Goal: Information Seeking & Learning: Learn about a topic

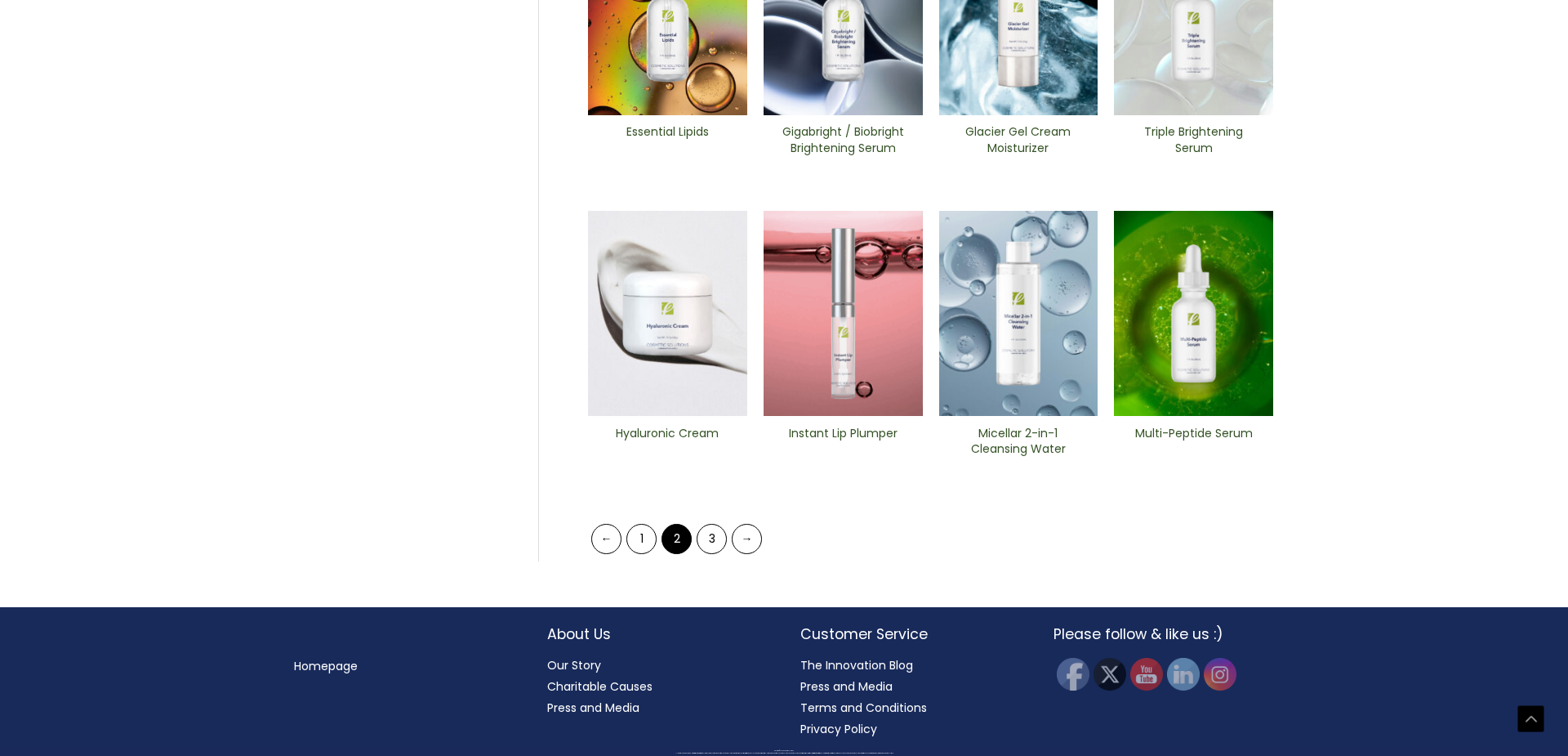
scroll to position [658, 0]
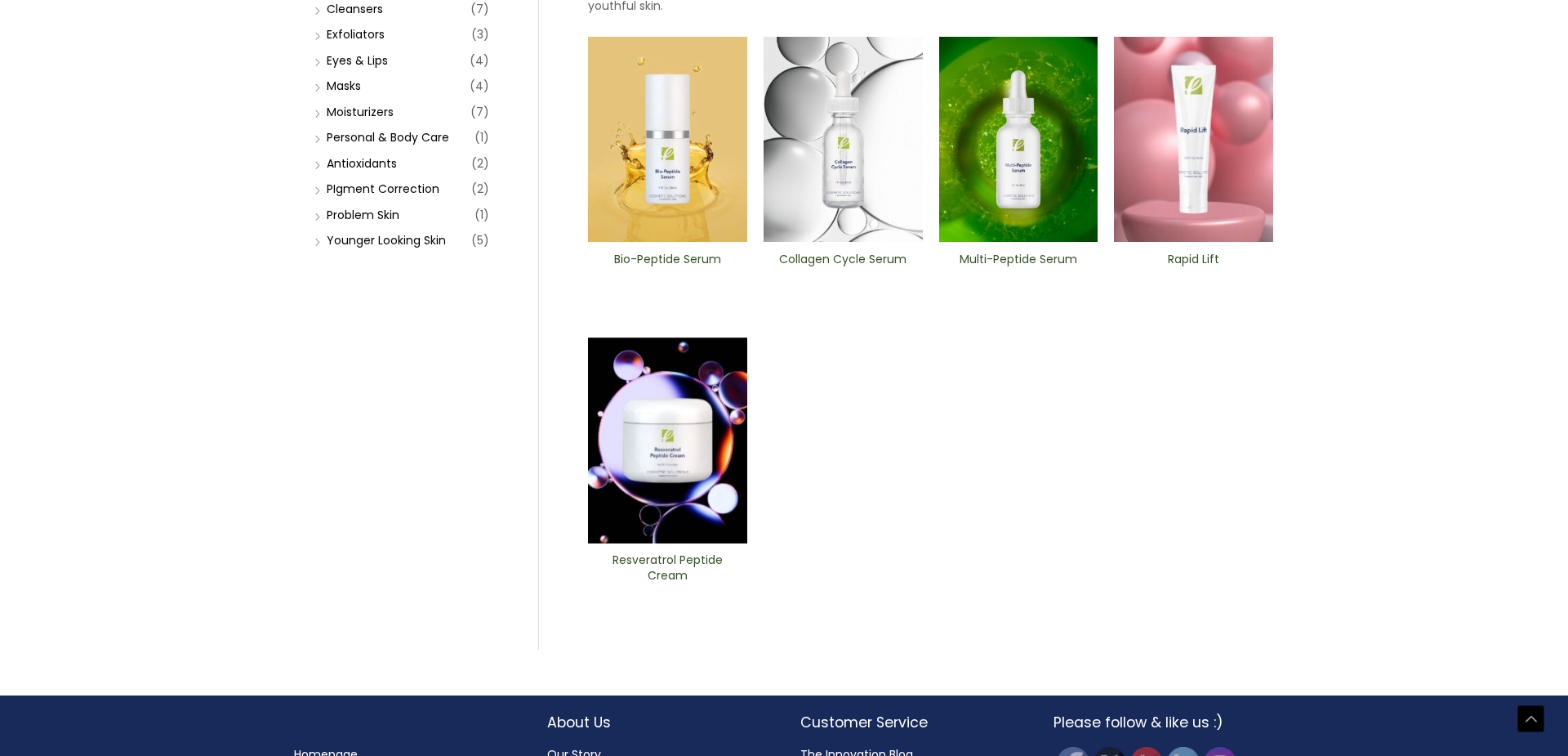
scroll to position [311, 0]
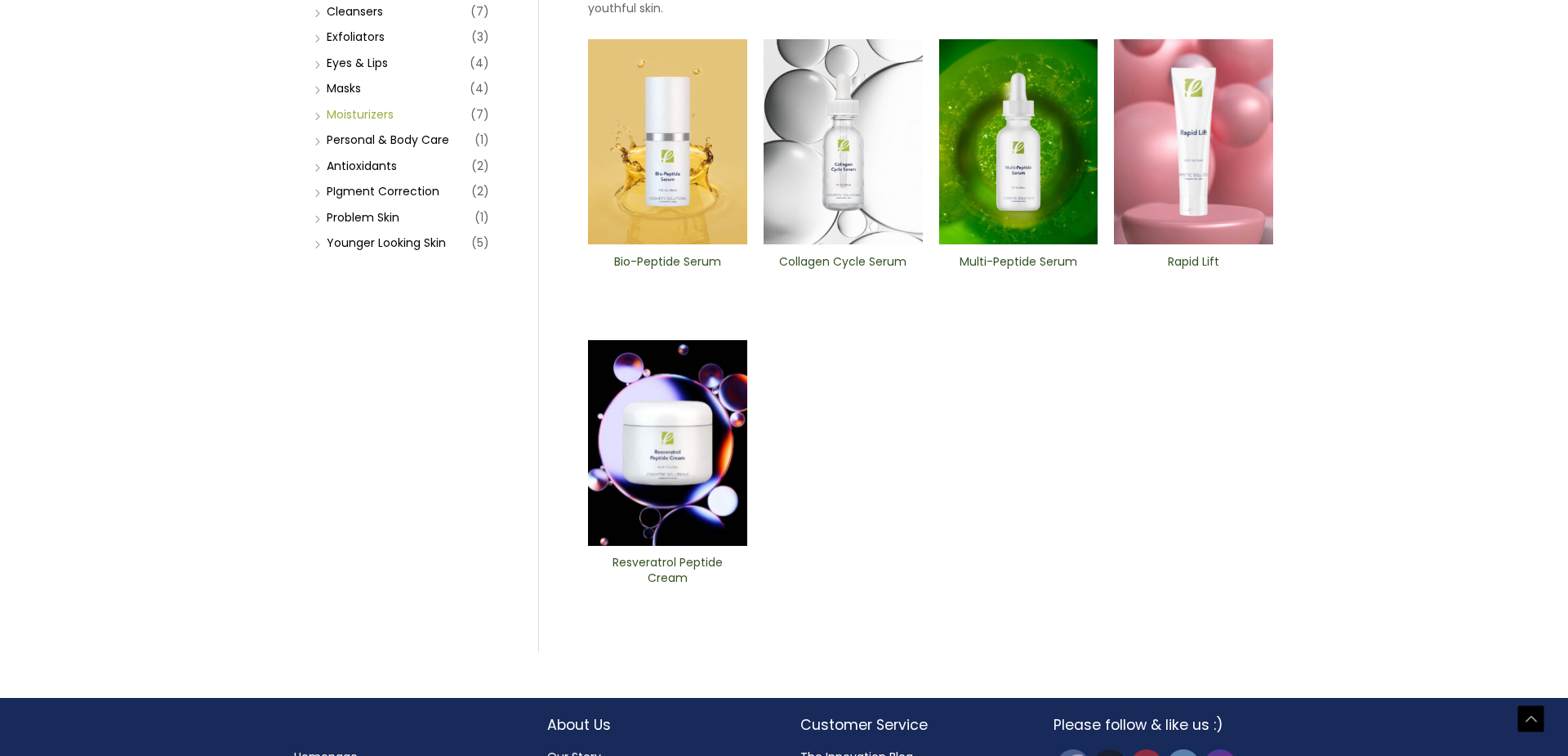
click at [360, 123] on link "Moisturizers" at bounding box center [360, 114] width 67 height 16
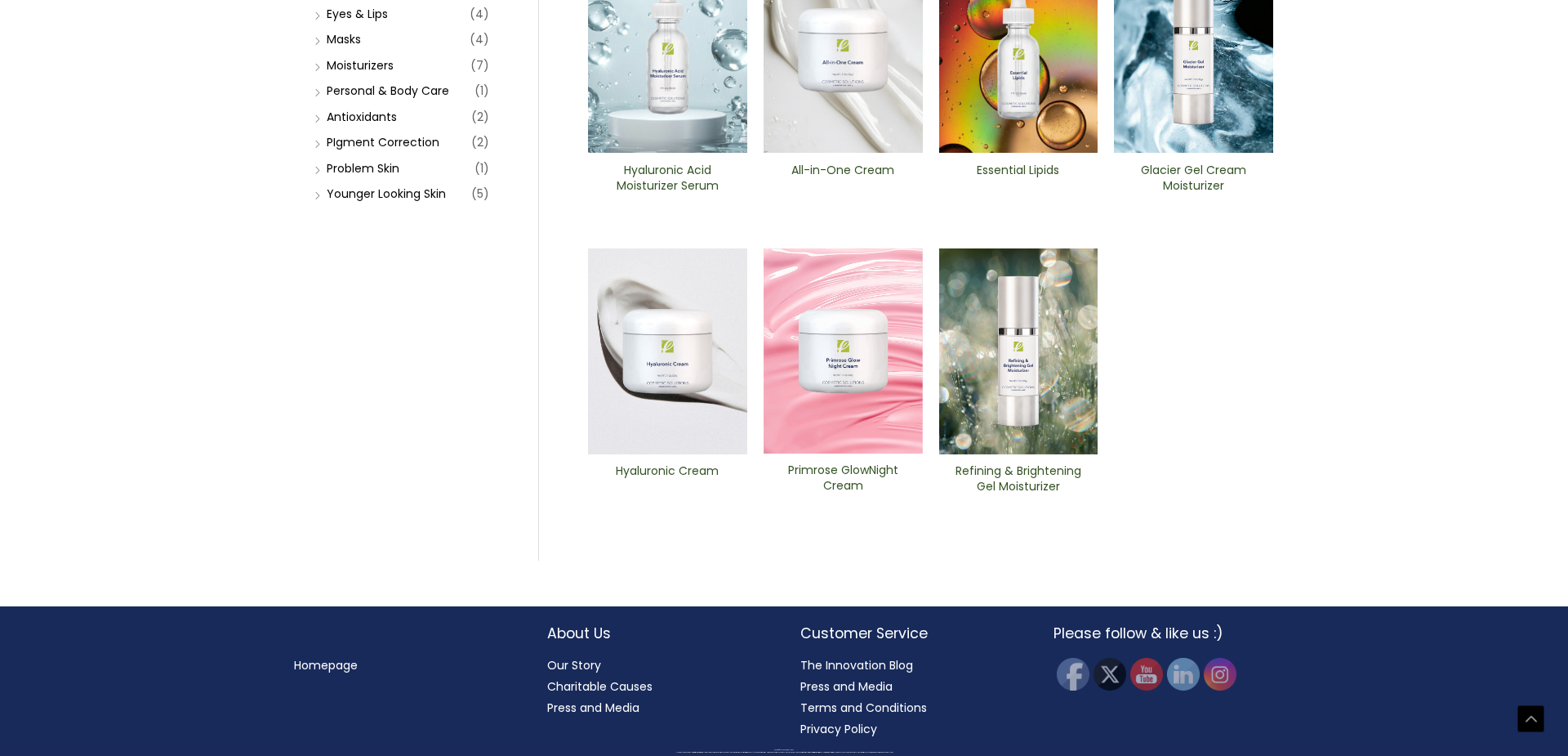
click at [814, 194] on h2 "All-in-One ​Cream" at bounding box center [843, 178] width 132 height 31
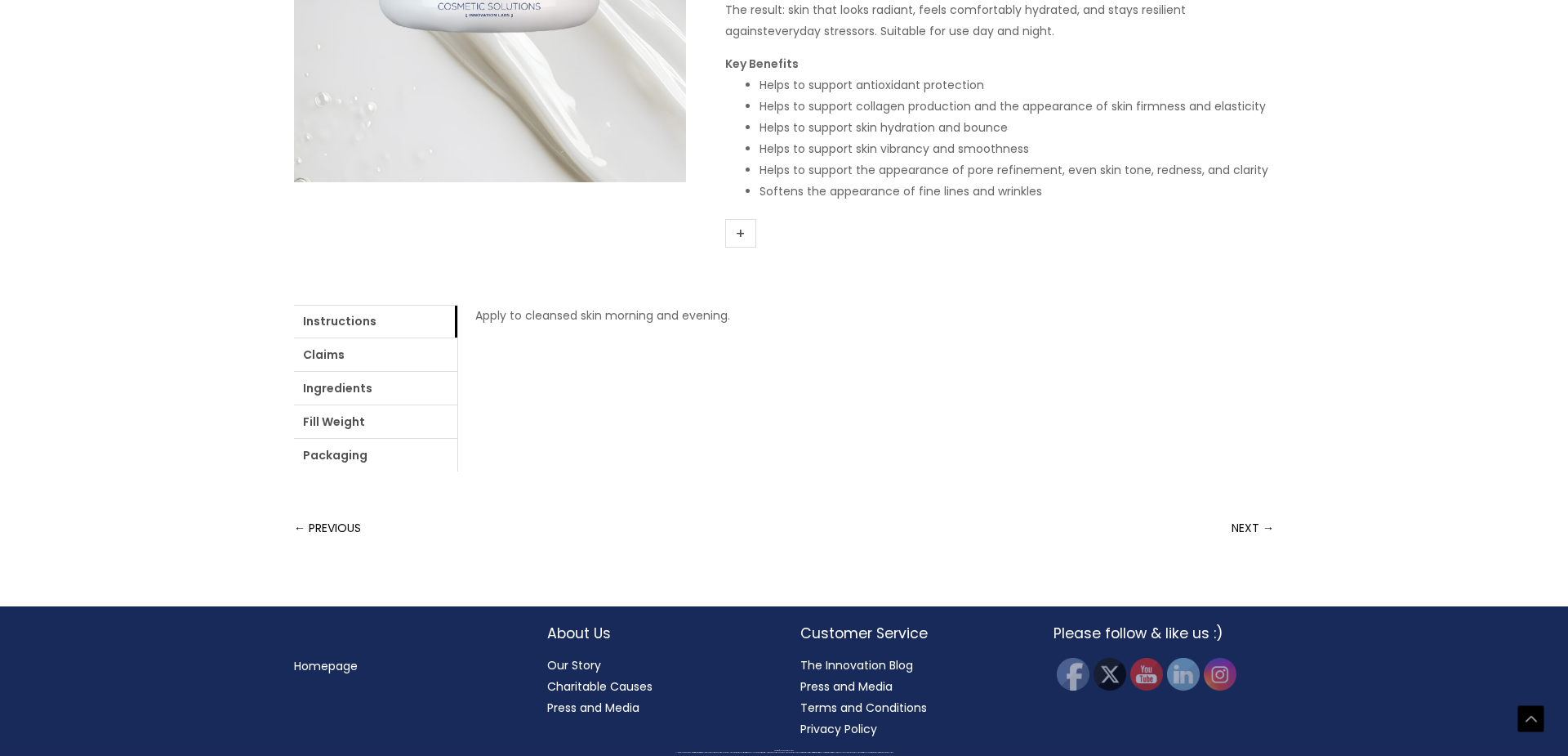
scroll to position [726, 0]
click at [458, 404] on link "Ingredients" at bounding box center [375, 388] width 163 height 33
click at [458, 471] on link "Packaging" at bounding box center [375, 455] width 163 height 33
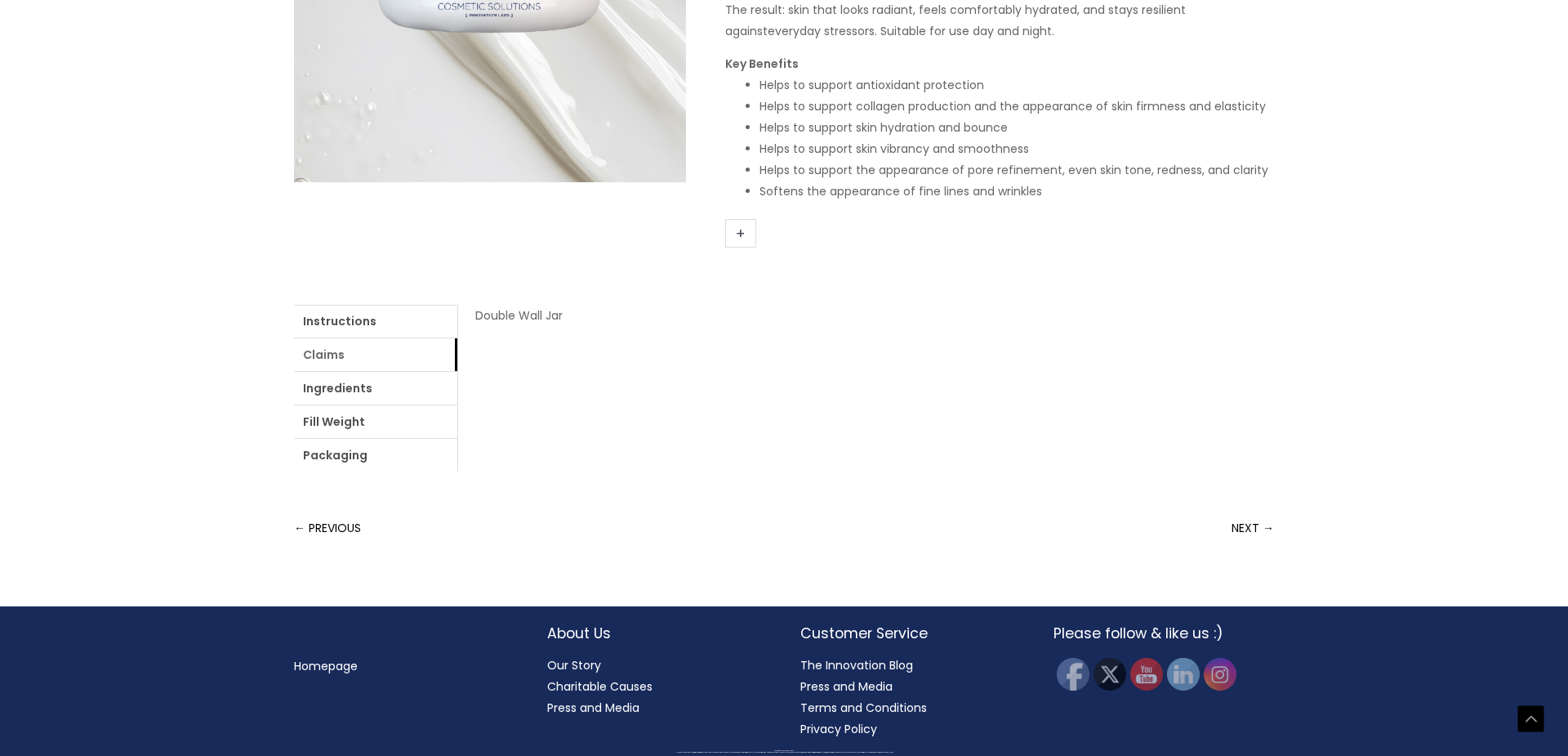
click at [401, 371] on link "Claims" at bounding box center [375, 354] width 163 height 33
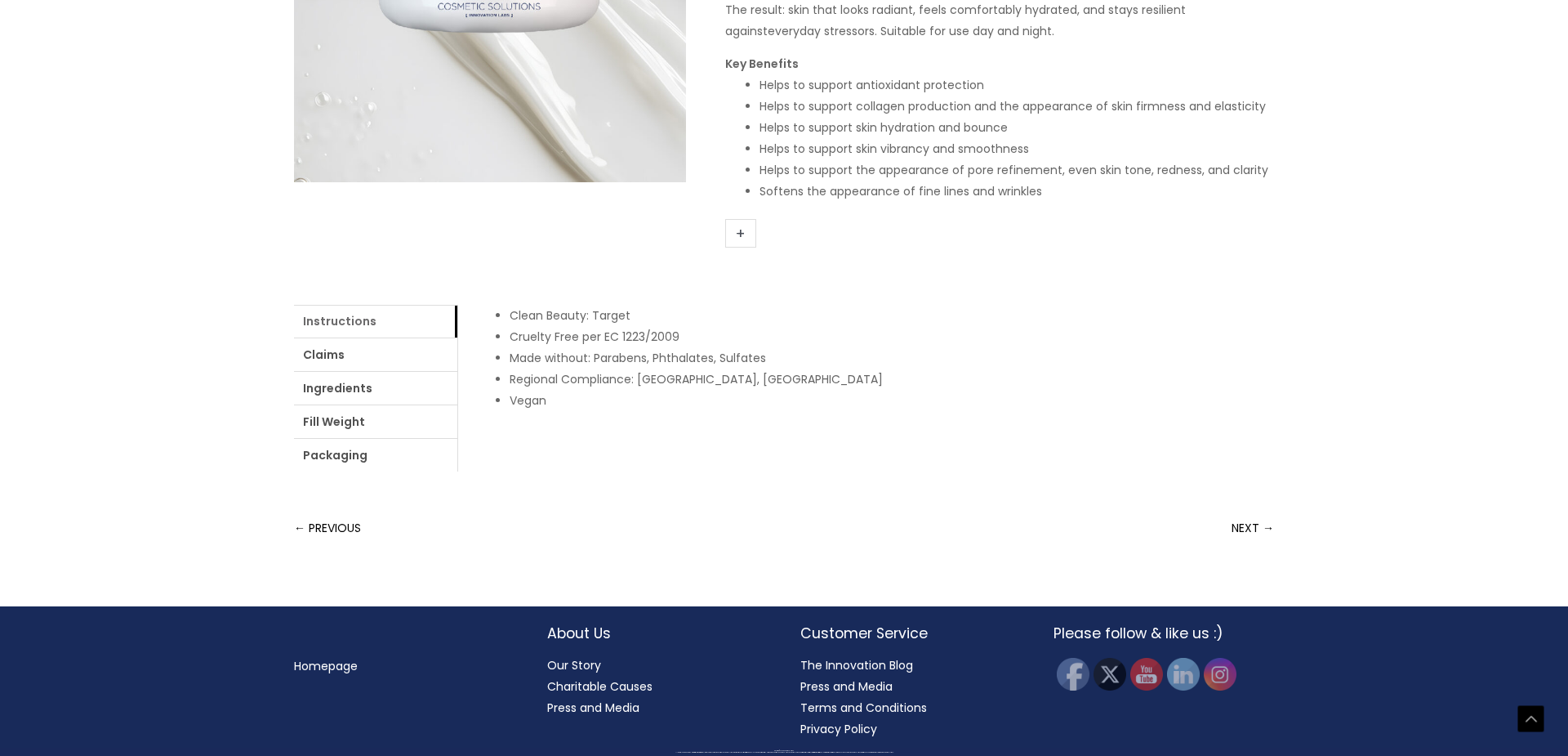
click at [333, 337] on link "Instructions" at bounding box center [375, 321] width 163 height 33
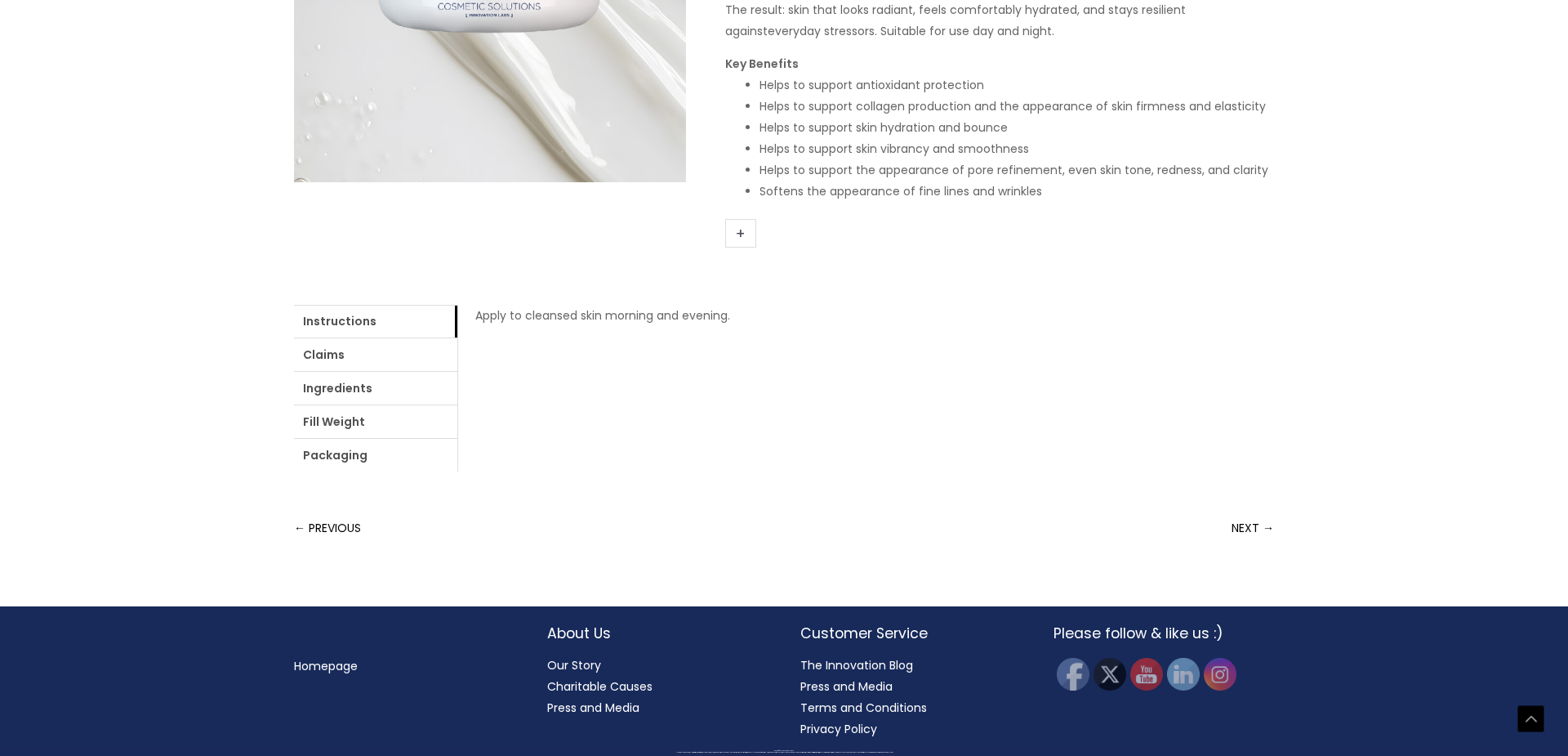
scroll to position [771, 0]
click at [452, 404] on link "Ingredients" at bounding box center [375, 388] width 163 height 33
click at [859, 324] on link "login" at bounding box center [872, 315] width 27 height 16
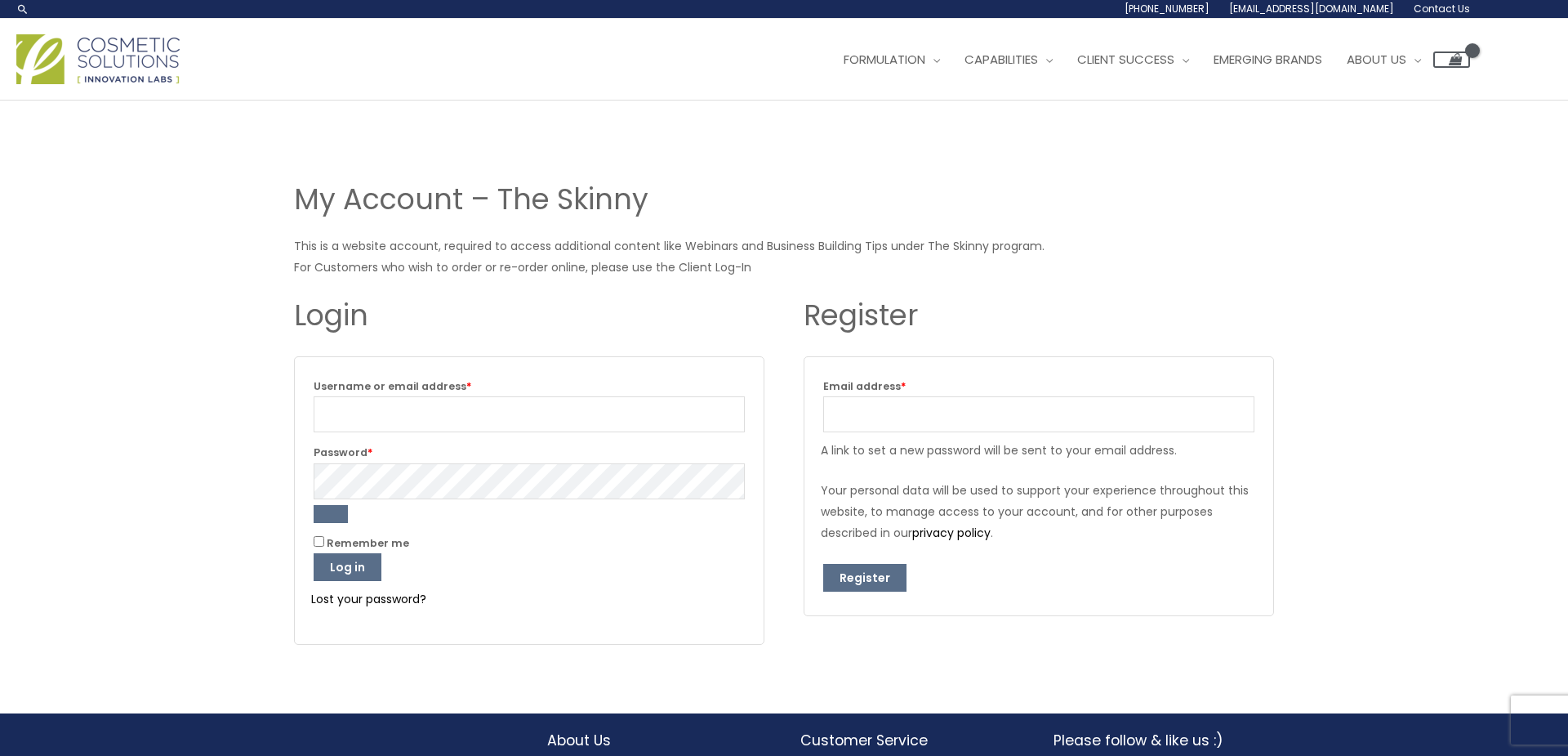
click at [873, 408] on input "Email address * Required" at bounding box center [1038, 414] width 431 height 36
type input "facedoctorsnorthland@gmail.com"
drag, startPoint x: 876, startPoint y: 597, endPoint x: 868, endPoint y: 591, distance: 10.0
click at [876, 597] on form "Email address * Required facedoctorsnorthland@gmail.com A link to set a new pas…" at bounding box center [1038, 486] width 471 height 260
click at [861, 579] on button "Register" at bounding box center [864, 578] width 83 height 28
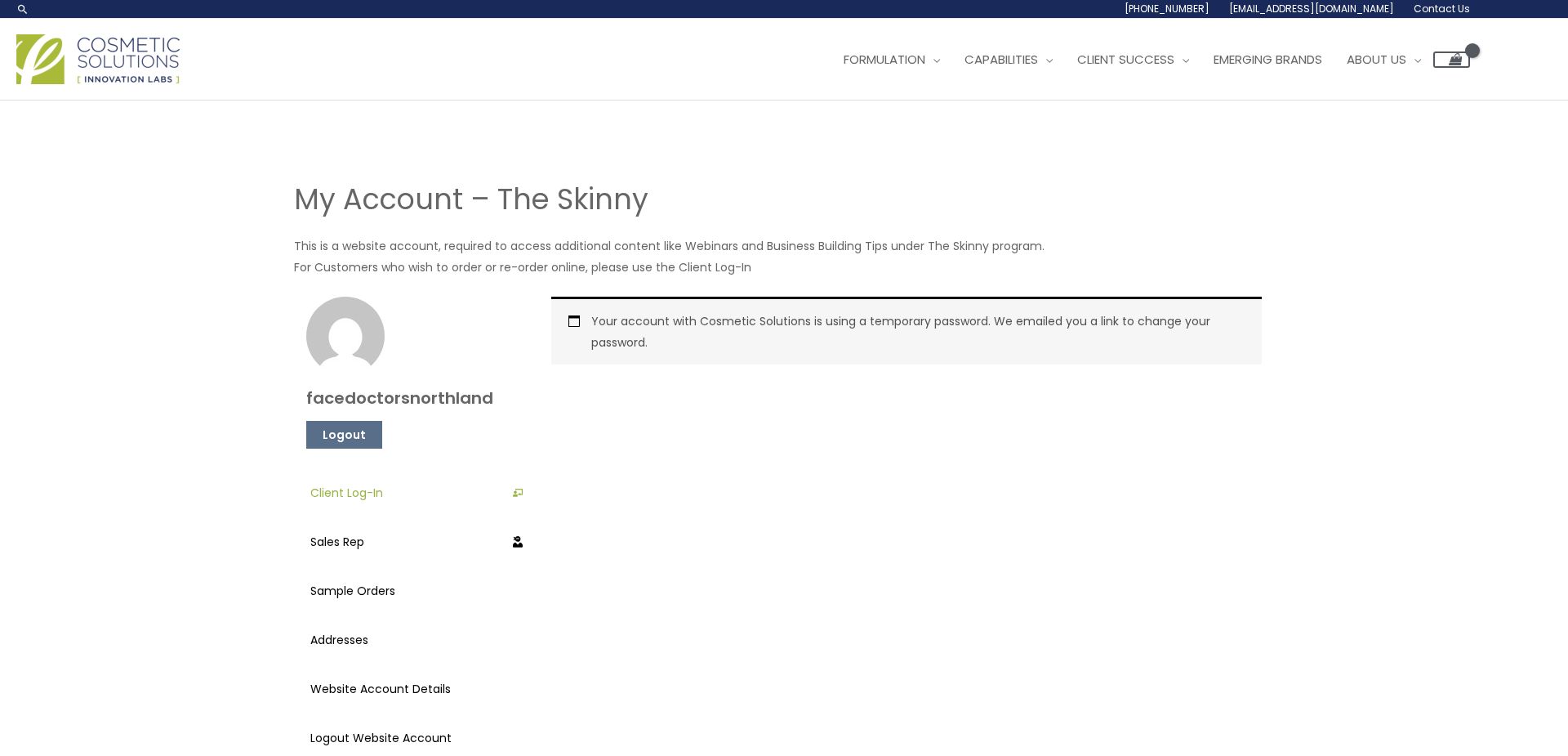
click at [329, 490] on link "Client Log-In" at bounding box center [416, 492] width 212 height 41
click at [909, 59] on span "Formulation" at bounding box center [884, 59] width 82 height 17
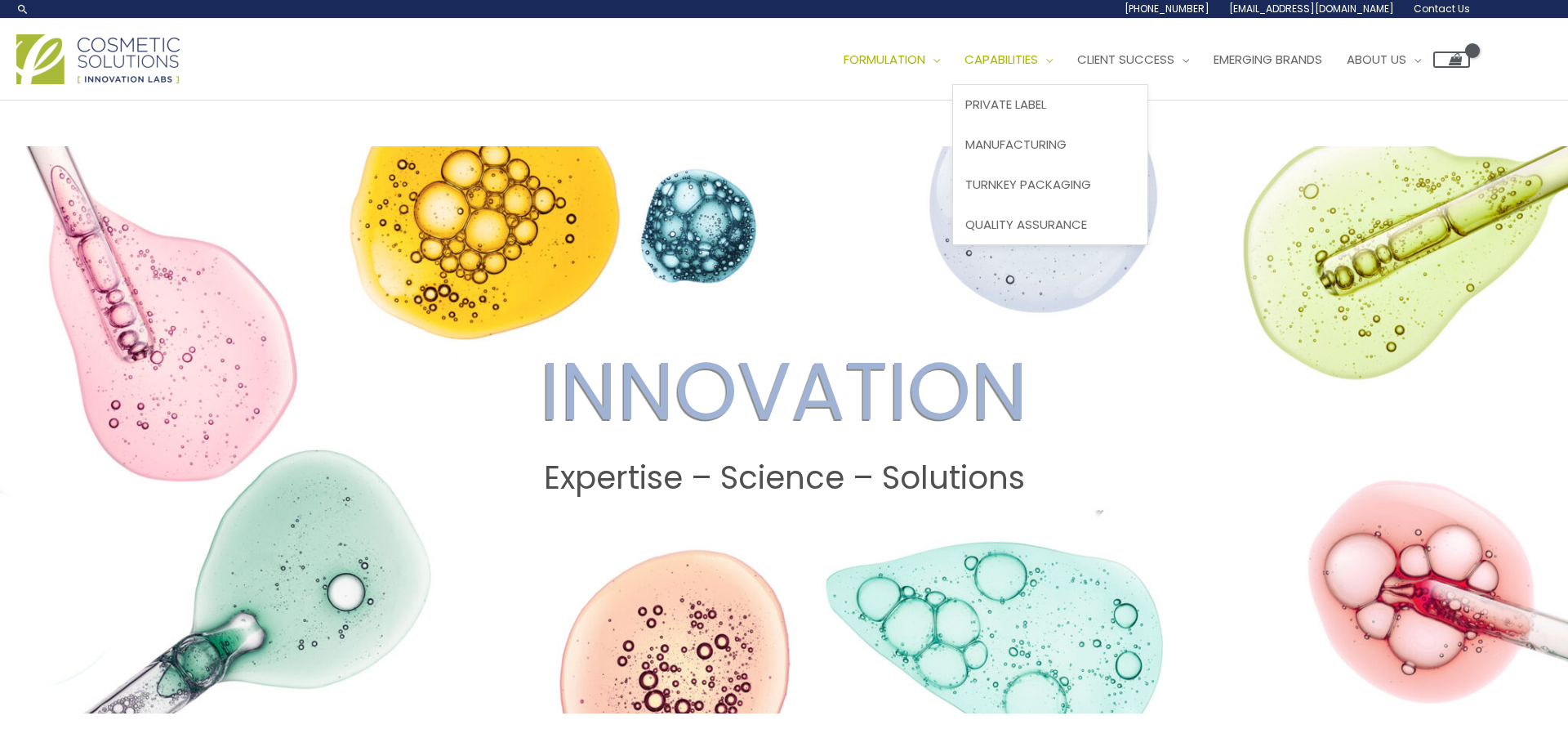
click at [1020, 53] on span "Capabilities" at bounding box center [1001, 59] width 74 height 17
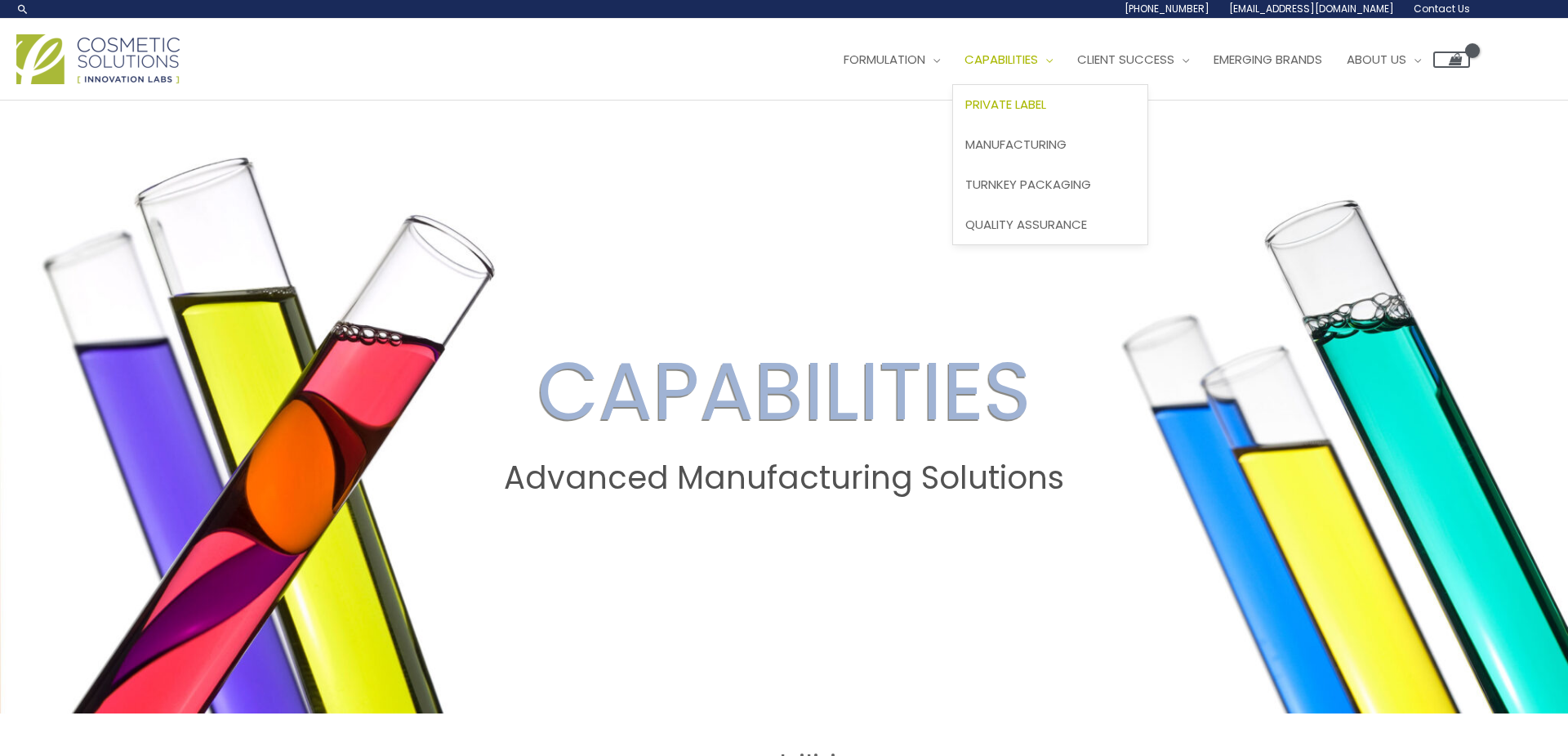
click at [1016, 101] on span "Private Label" at bounding box center [1005, 104] width 81 height 17
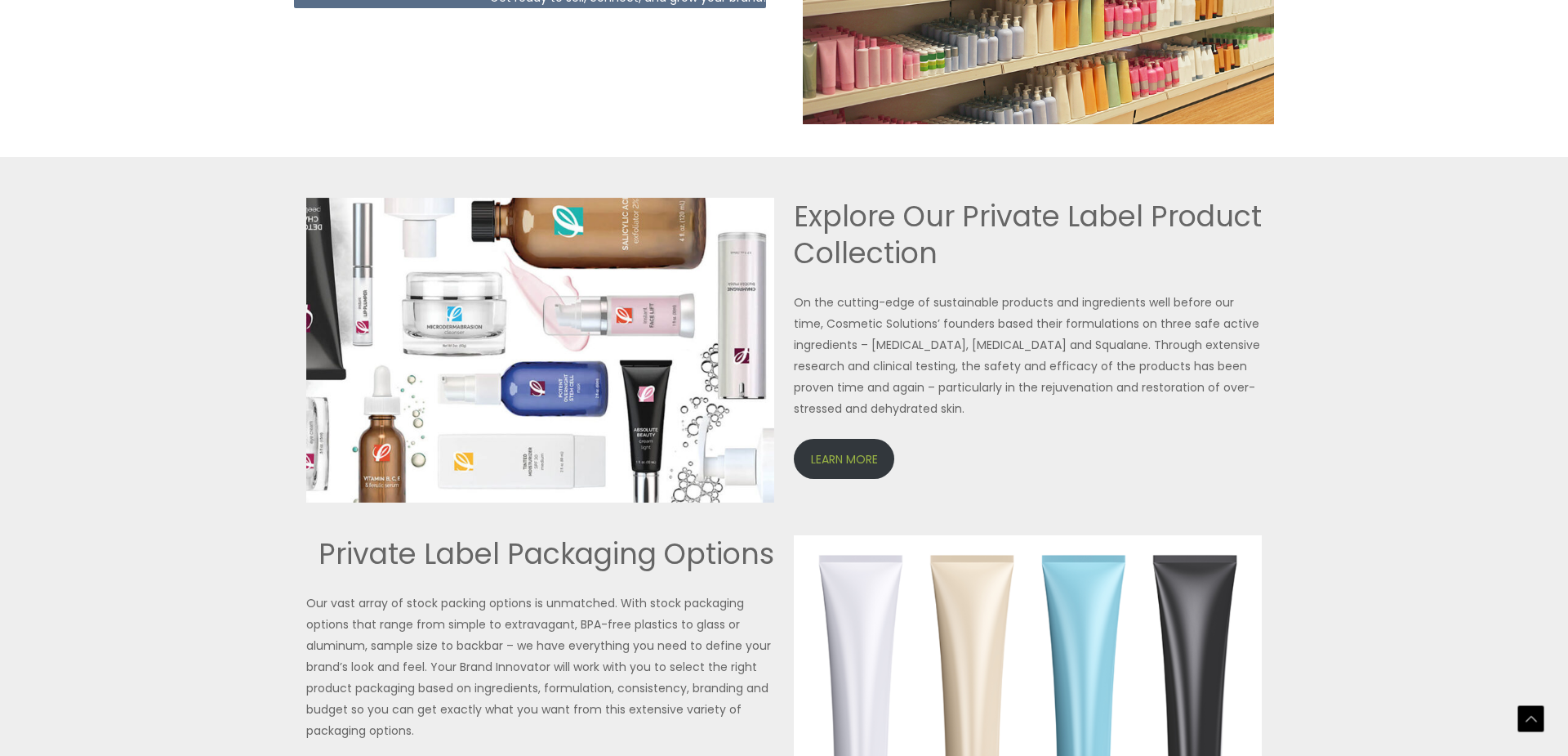
scroll to position [3388, 0]
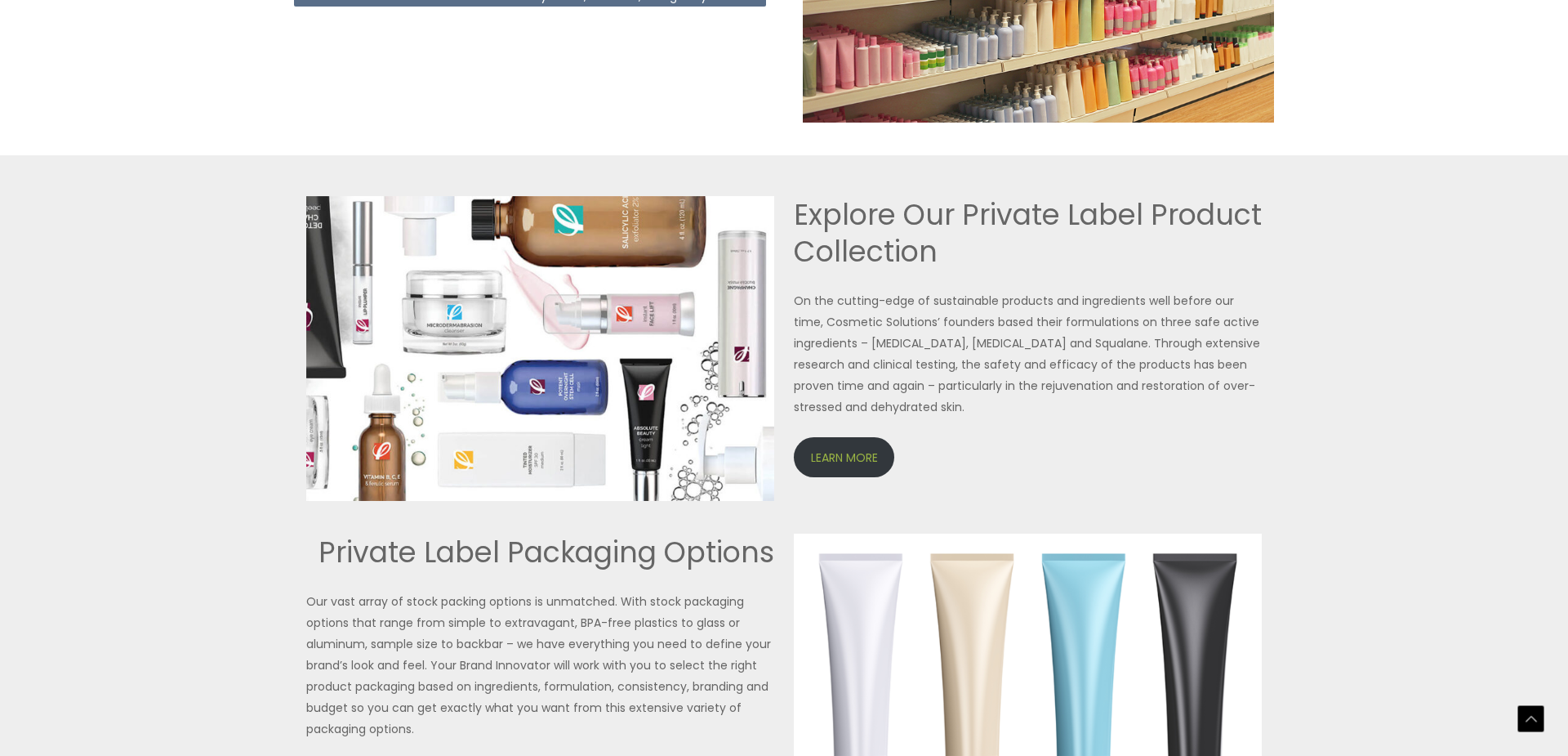
click at [823, 450] on link "LEARN MORE" at bounding box center [843, 457] width 101 height 40
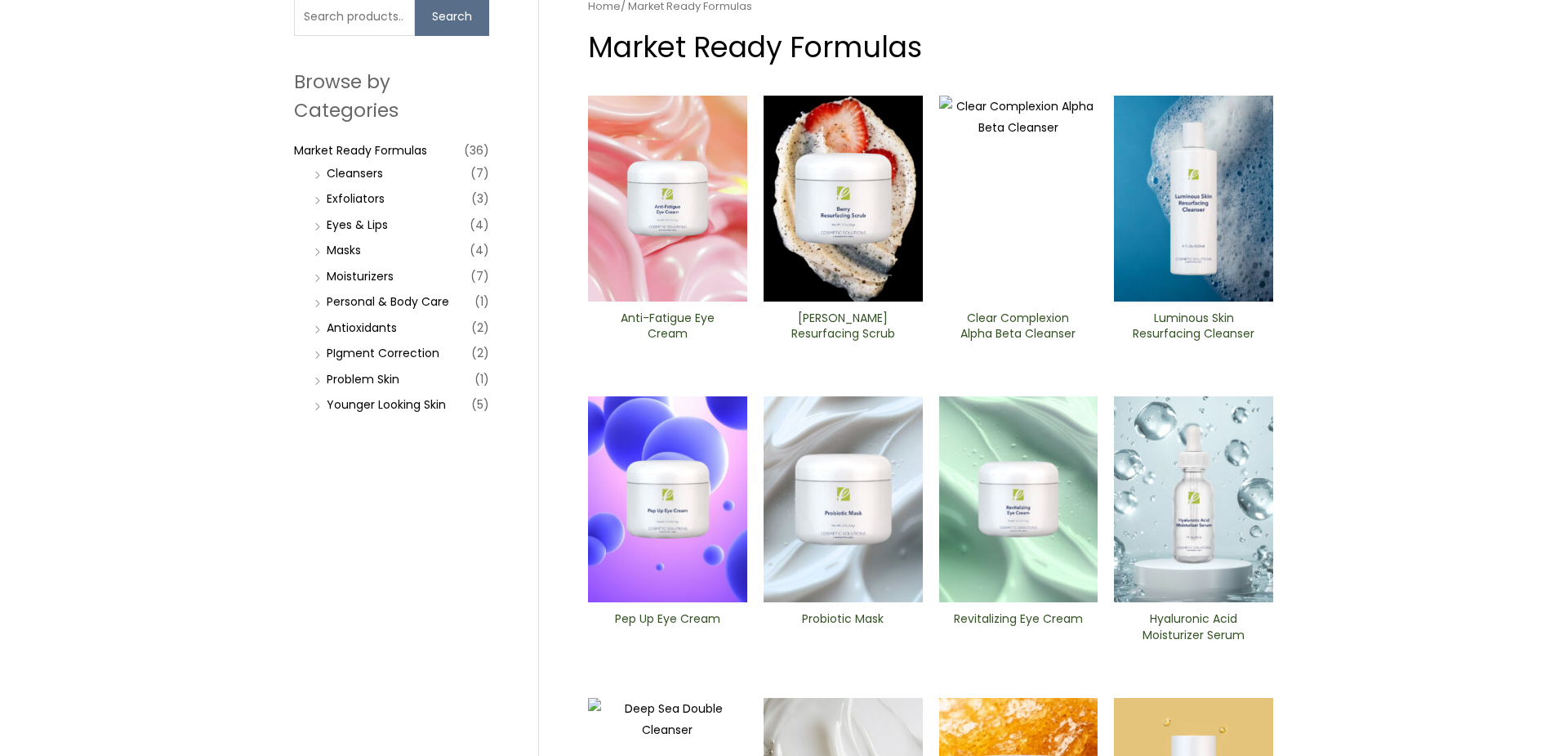
scroll to position [147, 0]
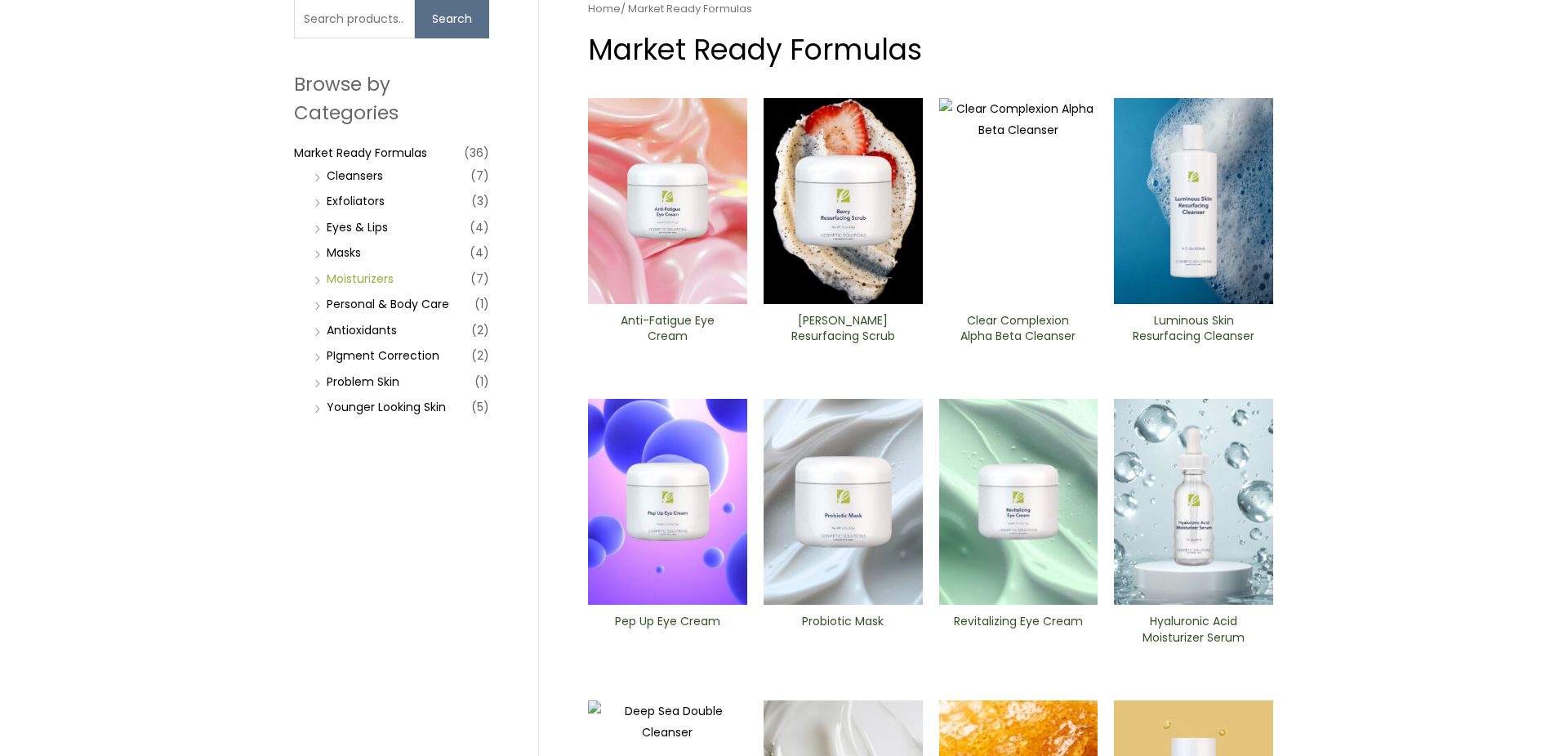
click at [346, 278] on link "Moisturizers" at bounding box center [360, 278] width 67 height 16
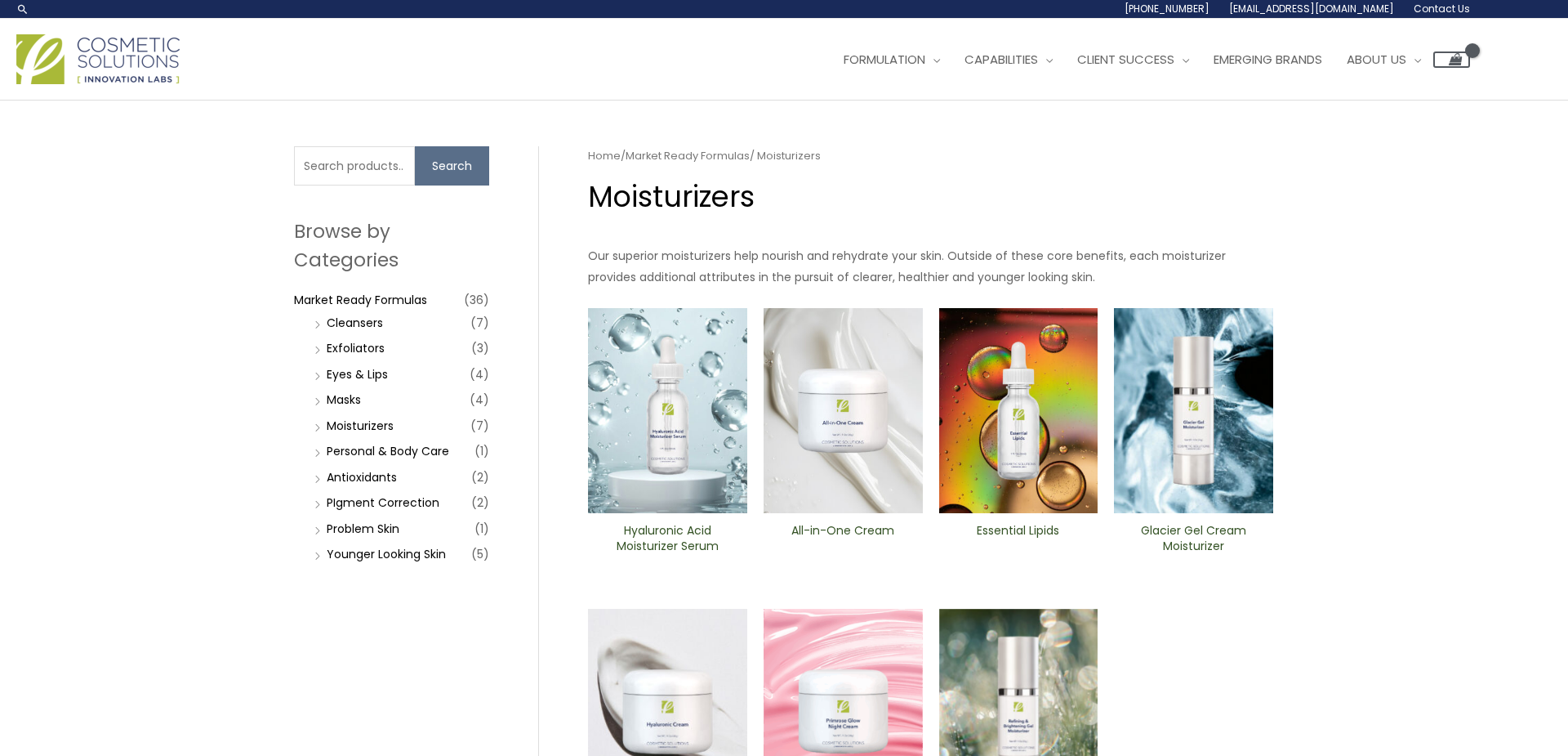
click at [833, 530] on h2 "All-in-One ​Cream" at bounding box center [843, 538] width 132 height 31
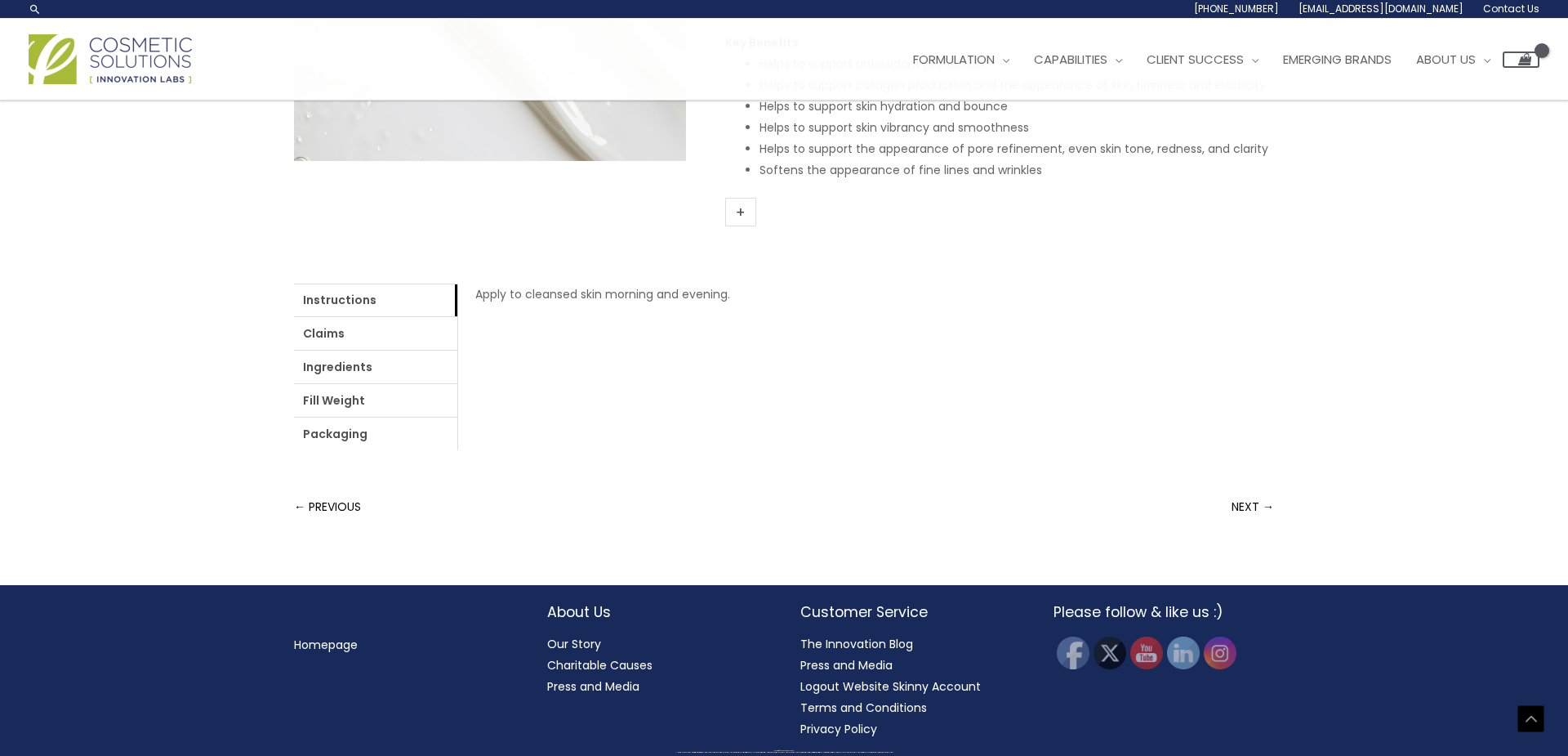
scroll to position [561, 0]
click at [339, 351] on link "Ingredients" at bounding box center [375, 367] width 163 height 33
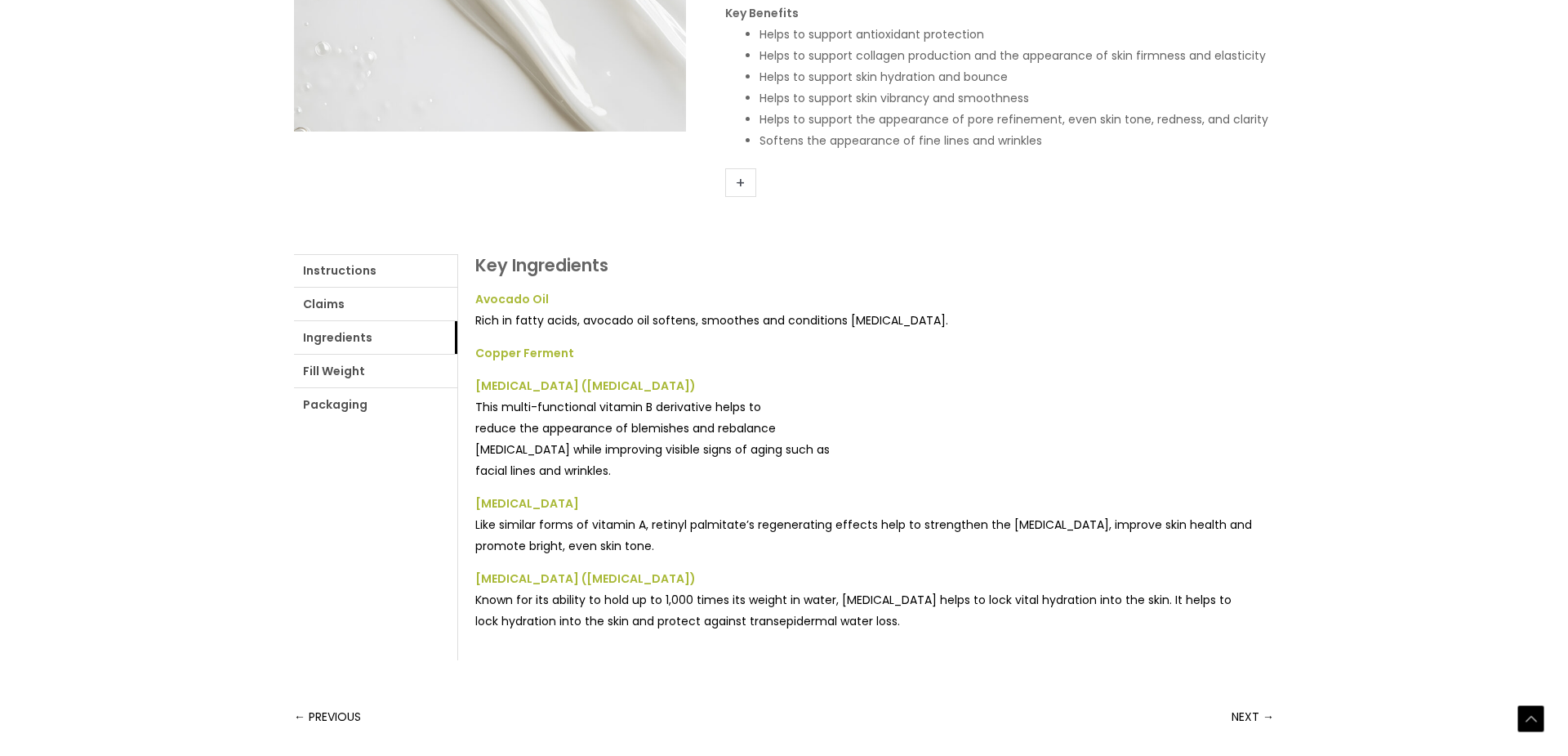
scroll to position [611, 0]
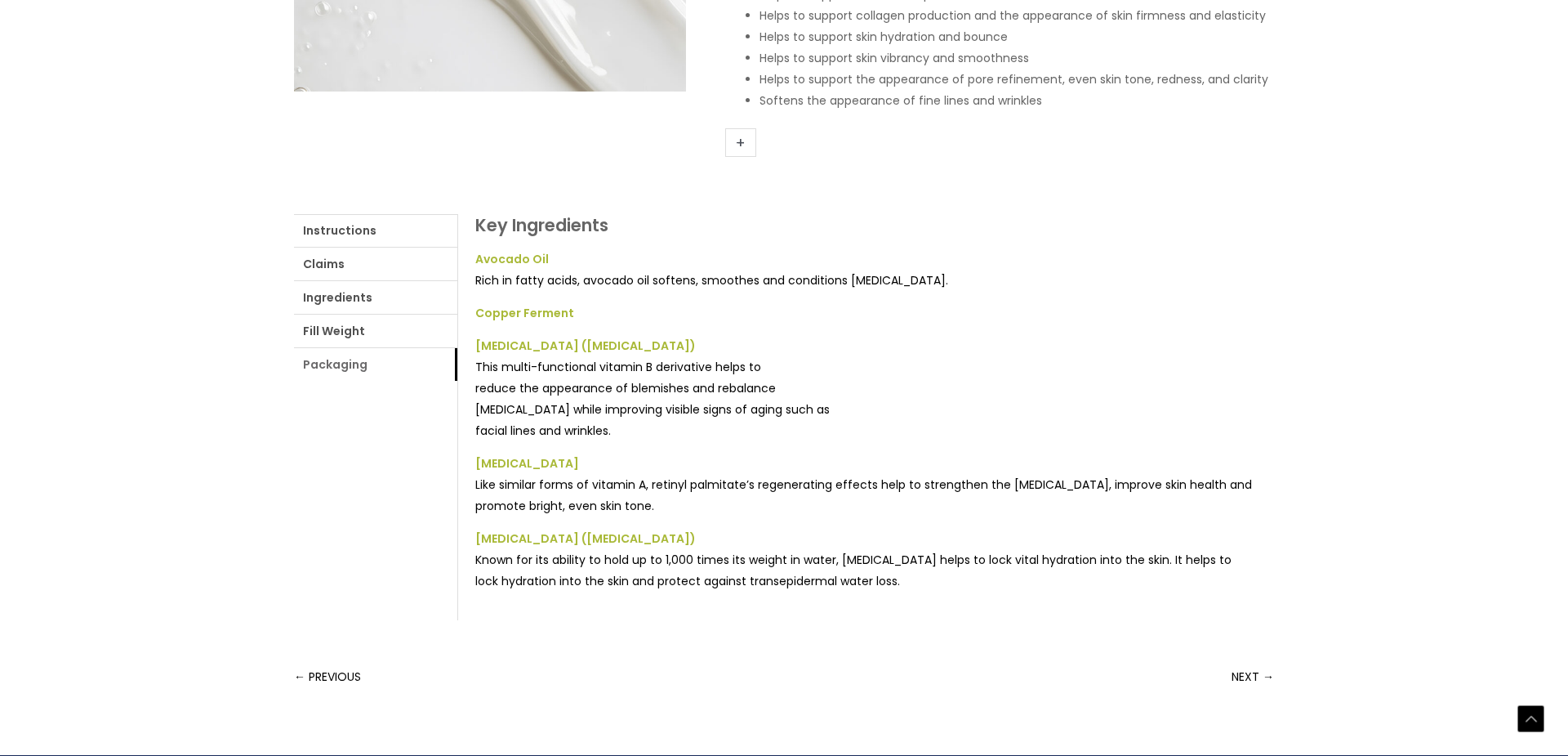
click at [323, 365] on link "Packaging" at bounding box center [375, 364] width 163 height 33
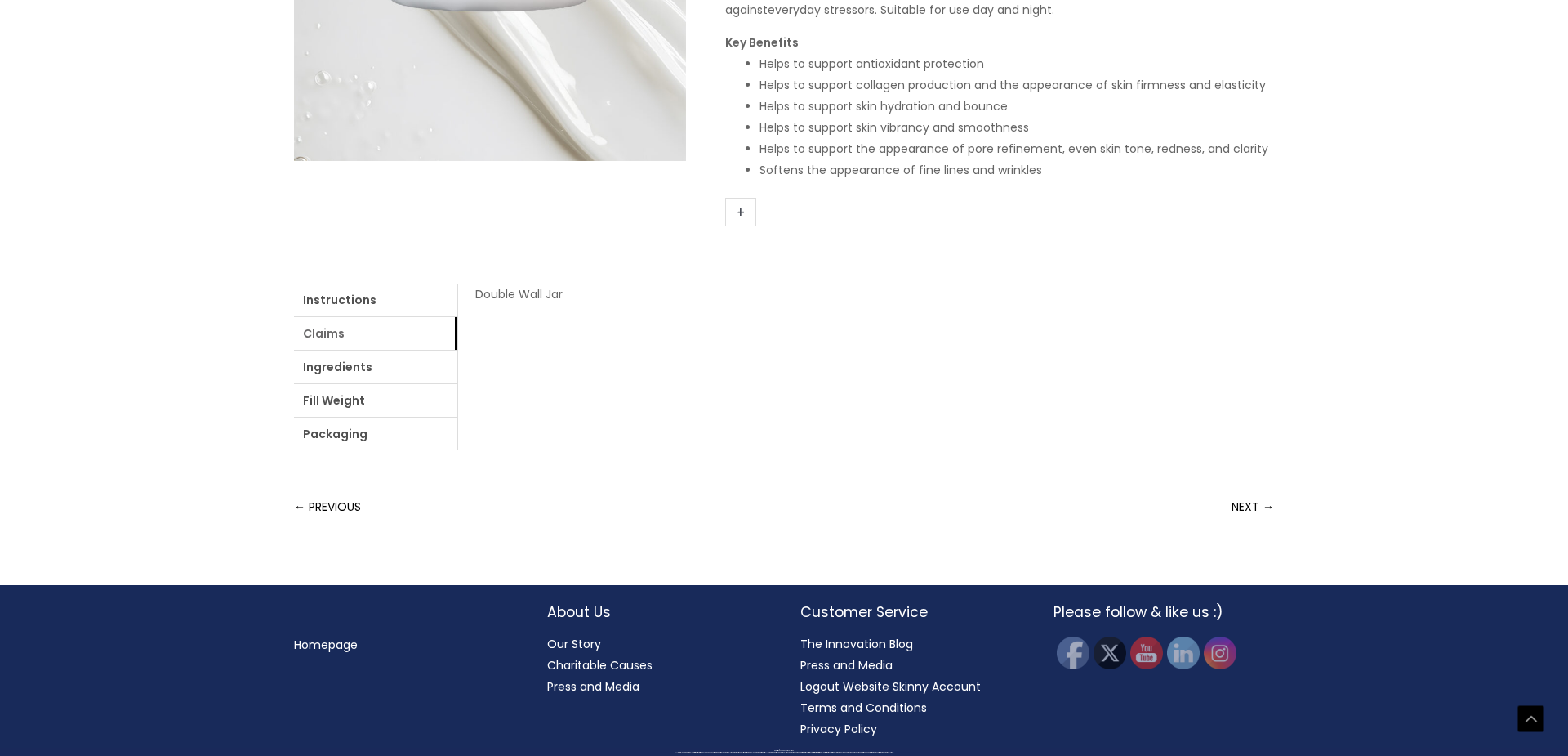
click at [346, 317] on link "Claims" at bounding box center [375, 333] width 163 height 33
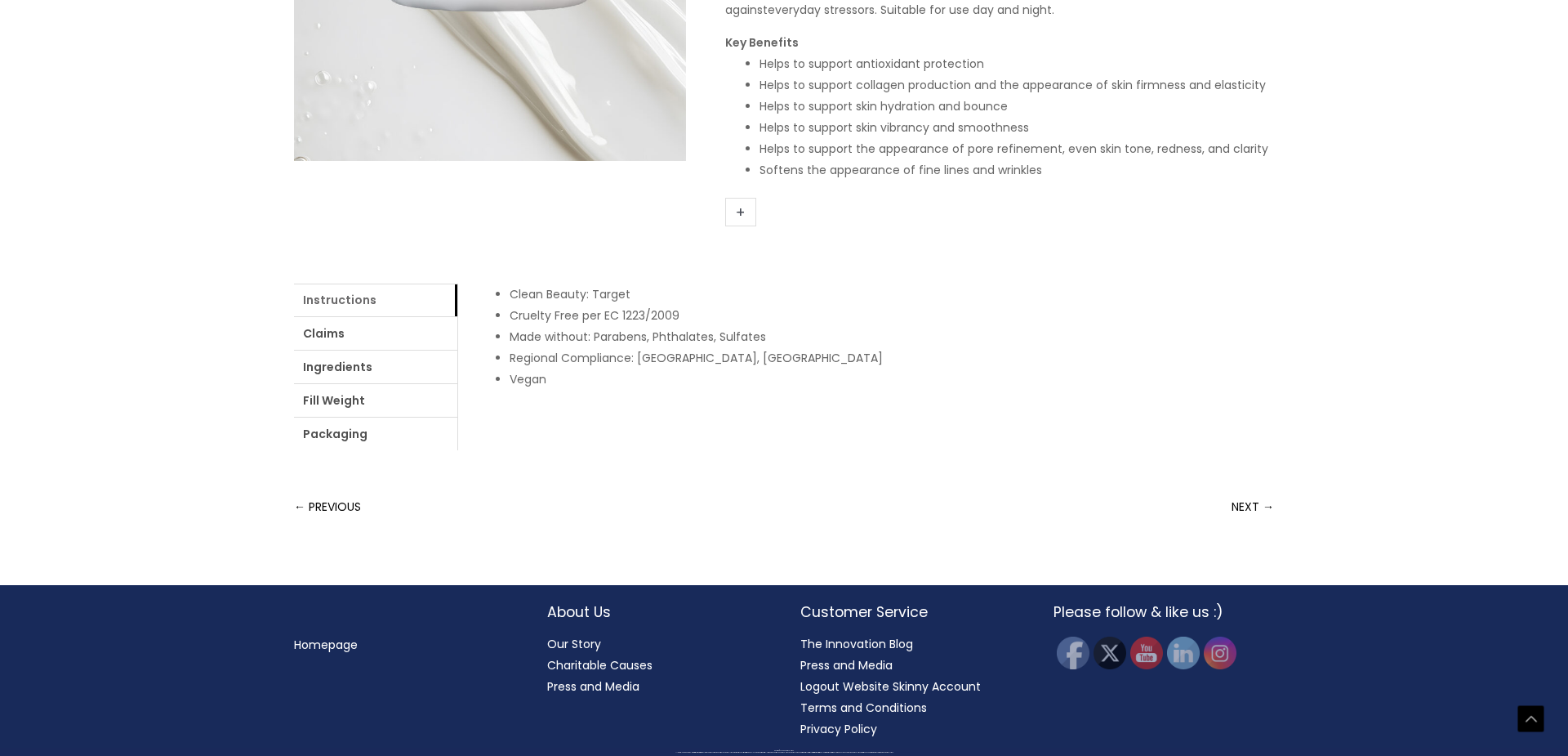
click at [359, 284] on link "Instructions" at bounding box center [375, 300] width 163 height 33
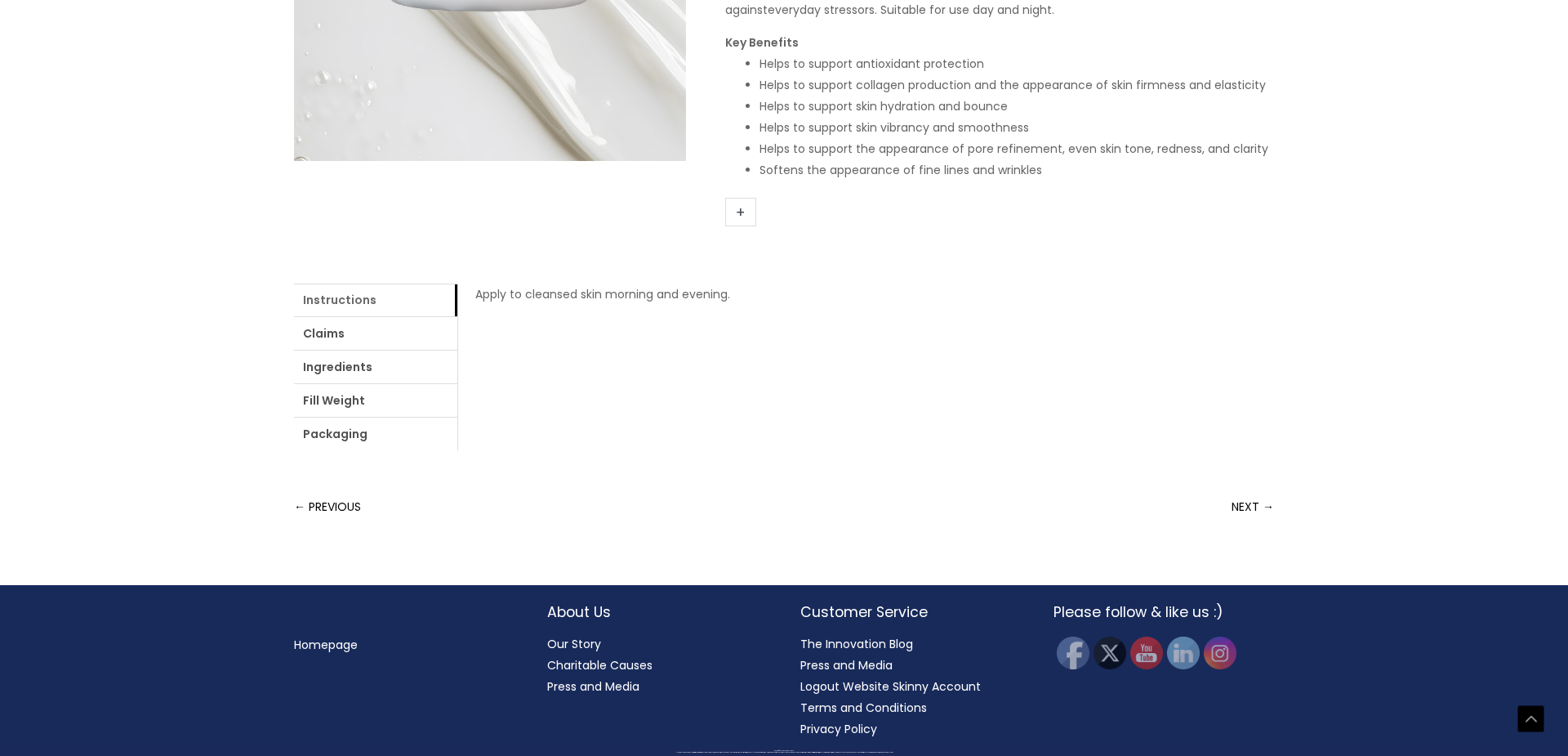
click at [341, 284] on link "Instructions" at bounding box center [375, 300] width 163 height 33
click at [329, 351] on link "Ingredients" at bounding box center [375, 367] width 163 height 33
